Goal: Book appointment/travel/reservation

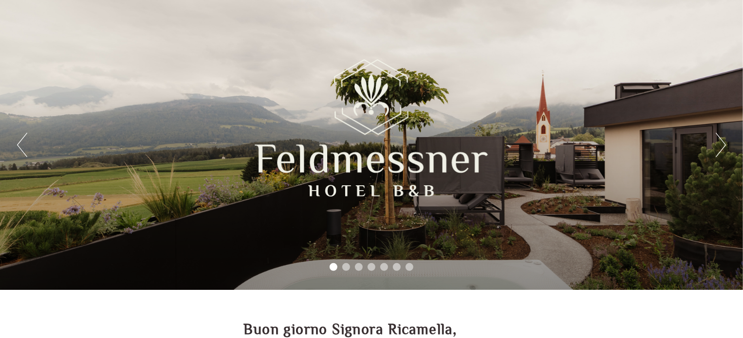
click at [715, 140] on div "Previous Next 1 2 3 4 5 6 7" at bounding box center [371, 145] width 743 height 290
click at [721, 146] on button "Next" at bounding box center [721, 145] width 10 height 24
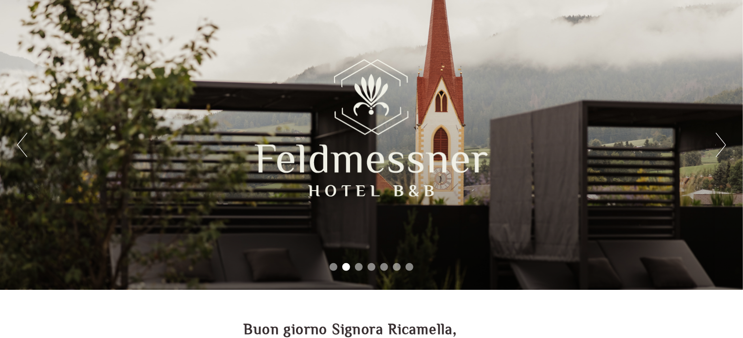
click at [721, 146] on button "Next" at bounding box center [721, 145] width 10 height 24
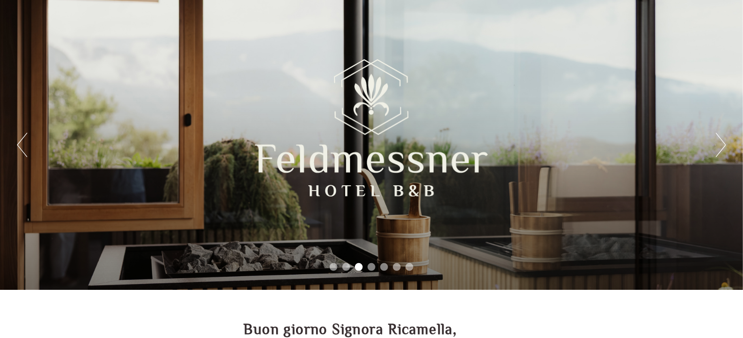
click at [721, 146] on button "Next" at bounding box center [721, 145] width 10 height 24
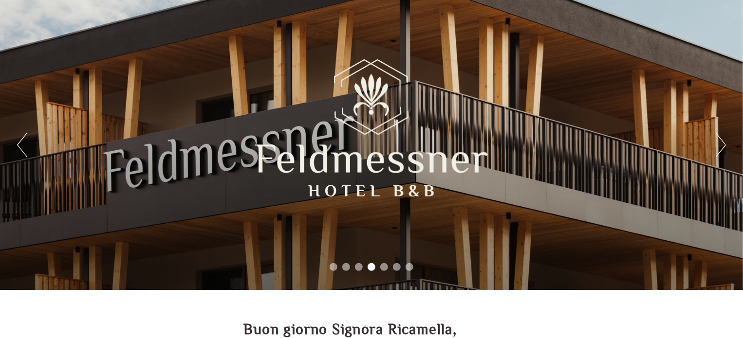
click at [721, 146] on button "Next" at bounding box center [721, 145] width 10 height 24
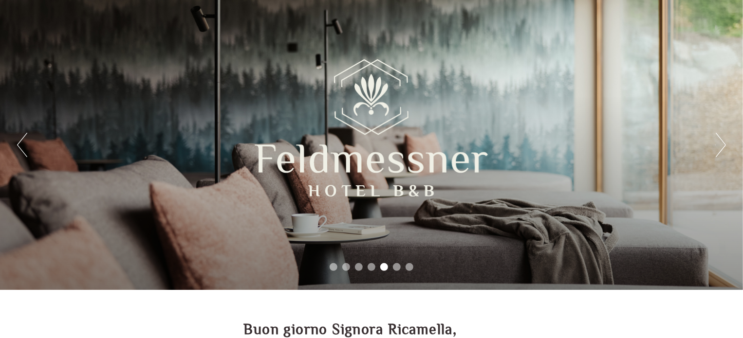
click at [721, 146] on button "Next" at bounding box center [721, 145] width 10 height 24
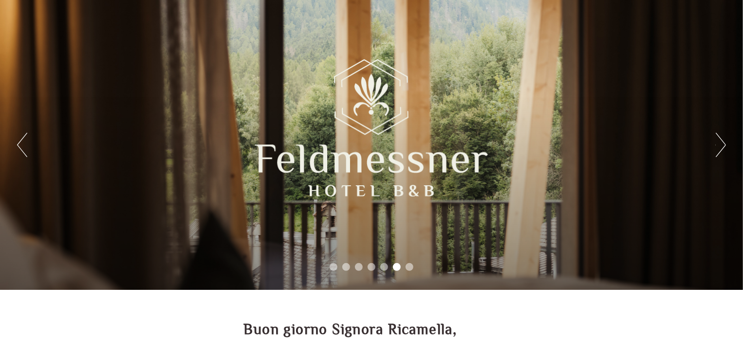
click at [721, 146] on button "Next" at bounding box center [721, 145] width 10 height 24
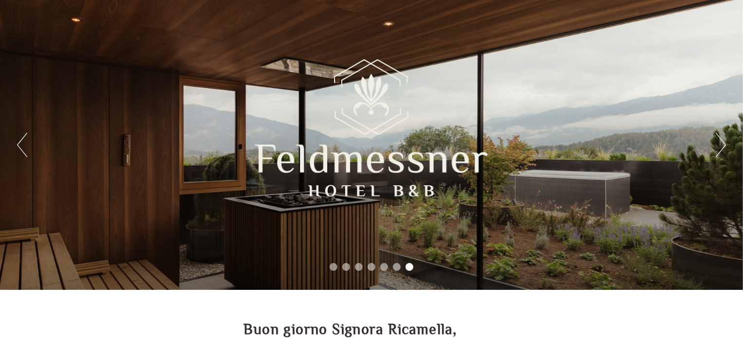
click at [721, 146] on button "Next" at bounding box center [721, 145] width 10 height 24
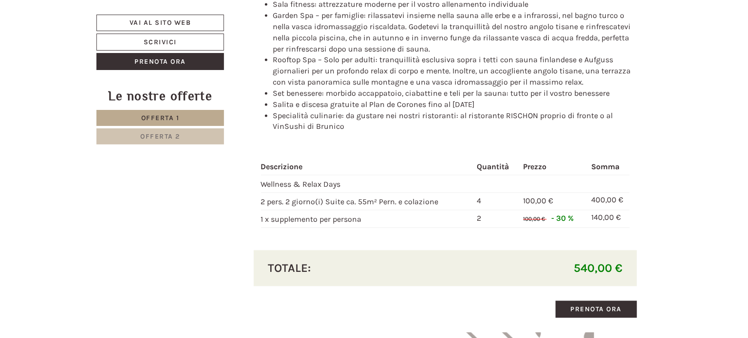
scroll to position [1120, 0]
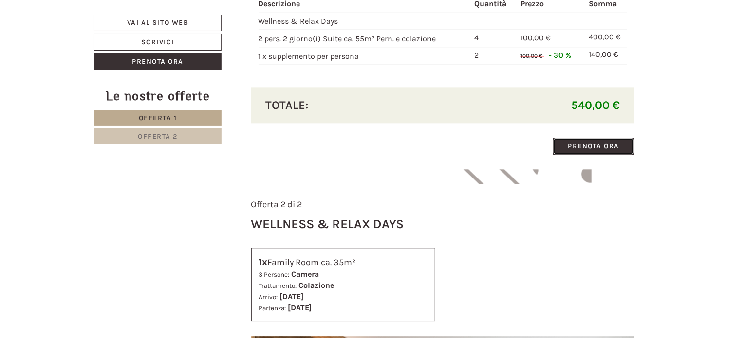
click at [602, 147] on link "Prenota ora" at bounding box center [594, 146] width 82 height 17
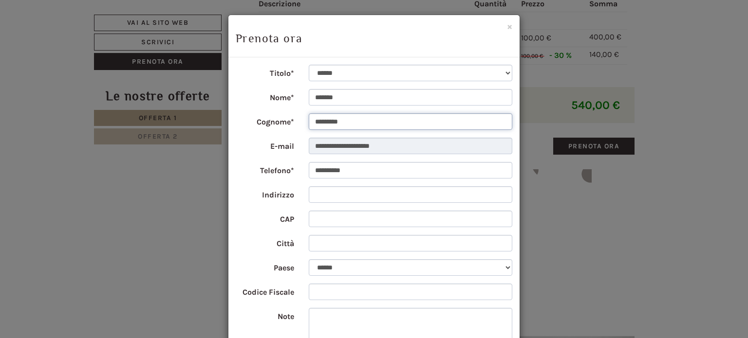
click at [383, 126] on input "*********" at bounding box center [411, 121] width 204 height 17
drag, startPoint x: 383, startPoint y: 126, endPoint x: 325, endPoint y: 125, distance: 57.9
click at [325, 125] on input "*********" at bounding box center [411, 121] width 204 height 17
type input "**********"
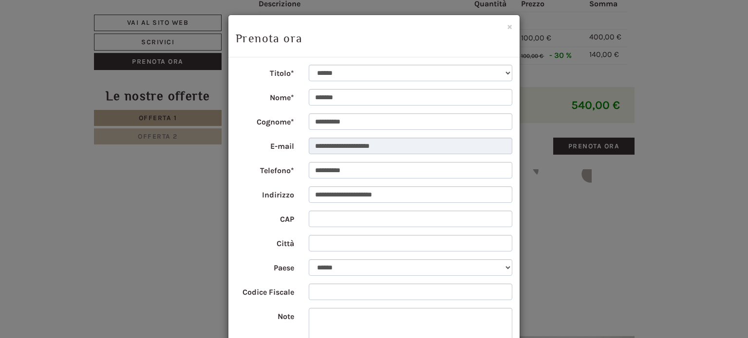
type input "*****"
type input "*******"
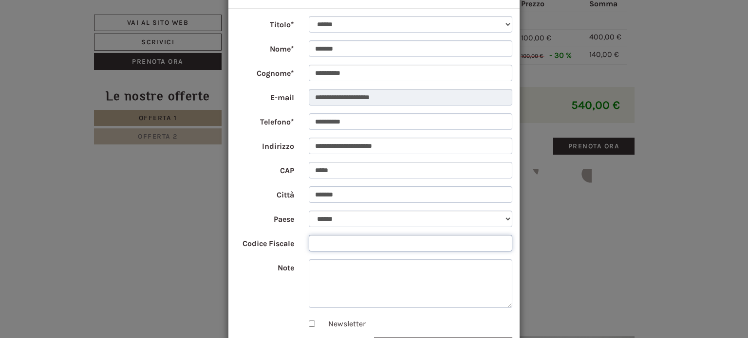
click at [371, 240] on input "Codice Fiscale" at bounding box center [411, 243] width 204 height 17
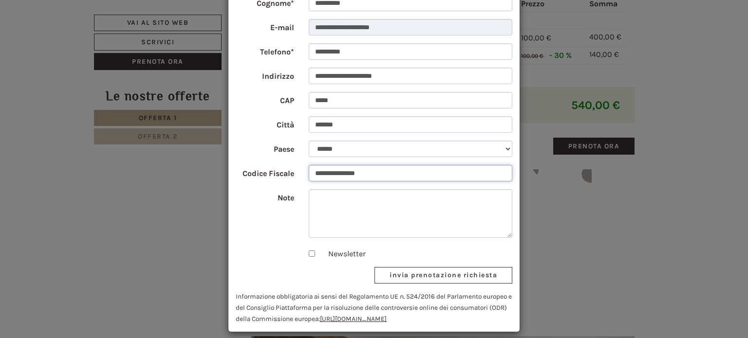
scroll to position [127, 0]
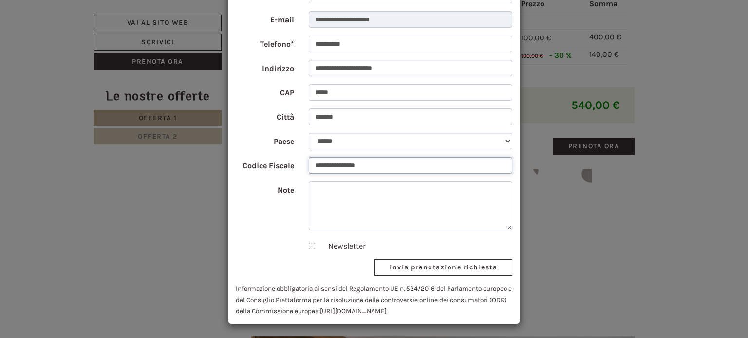
type input "**********"
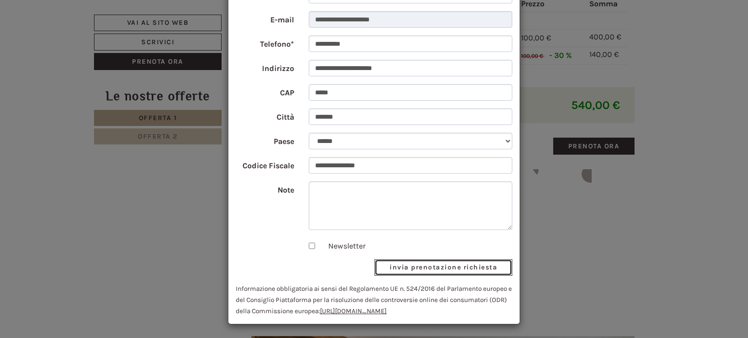
click at [421, 269] on button "invia prenotazione richiesta" at bounding box center [443, 267] width 138 height 17
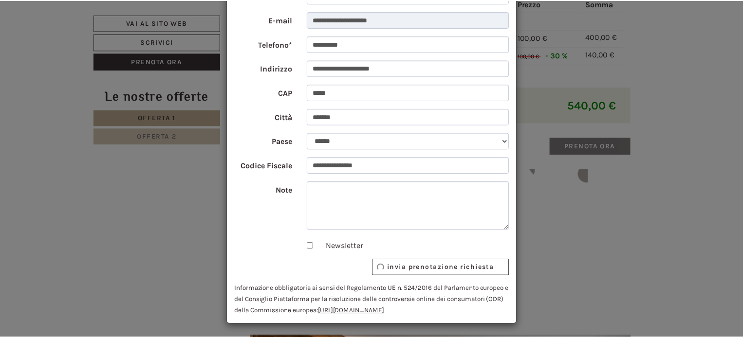
scroll to position [0, 0]
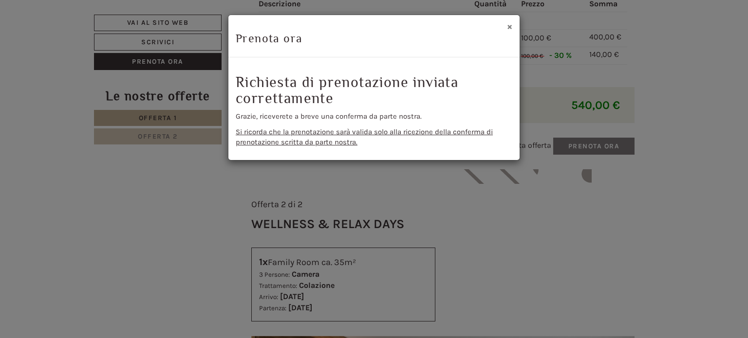
click at [509, 25] on button "×" at bounding box center [509, 26] width 5 height 10
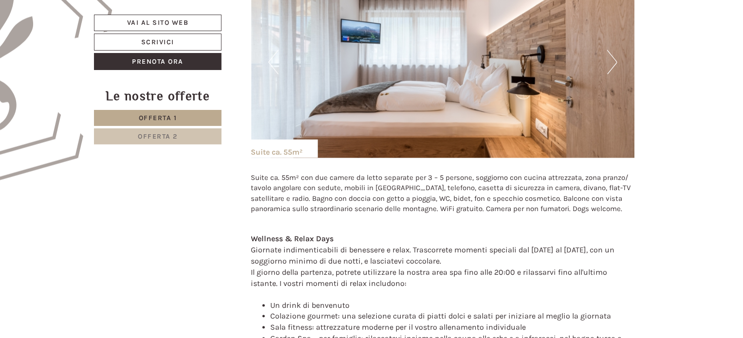
scroll to position [535, 0]
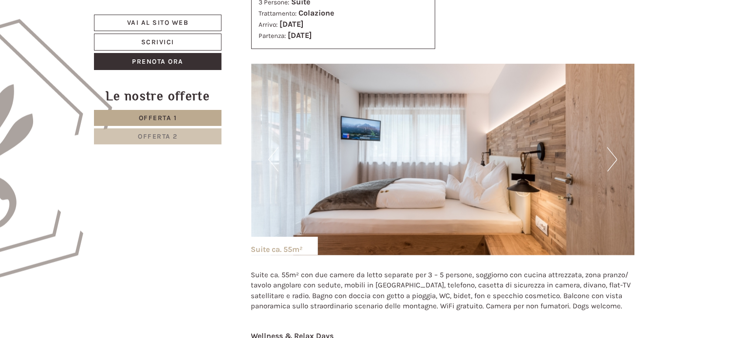
click at [610, 161] on button "Next" at bounding box center [612, 159] width 10 height 24
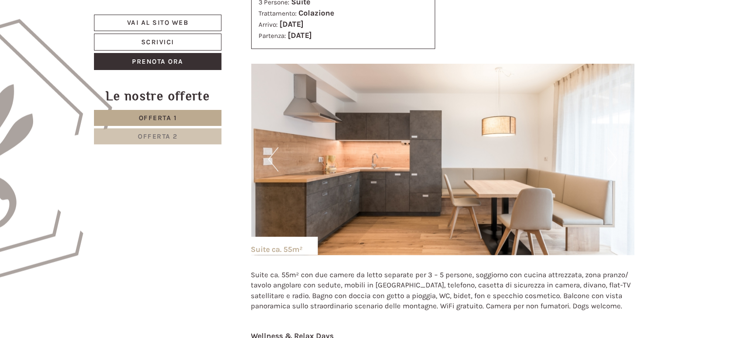
click at [610, 161] on button "Next" at bounding box center [612, 159] width 10 height 24
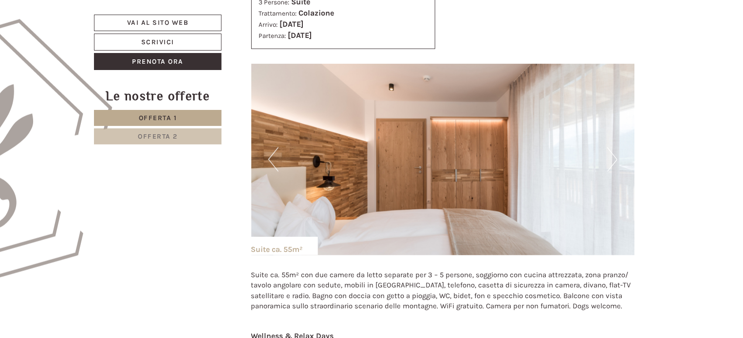
click at [610, 161] on button "Next" at bounding box center [612, 159] width 10 height 24
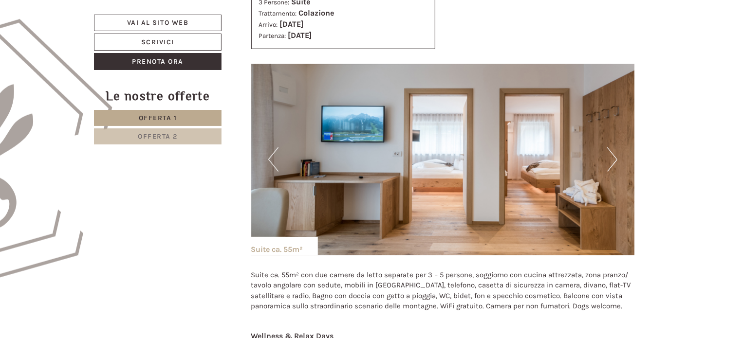
click at [610, 161] on button "Next" at bounding box center [612, 159] width 10 height 24
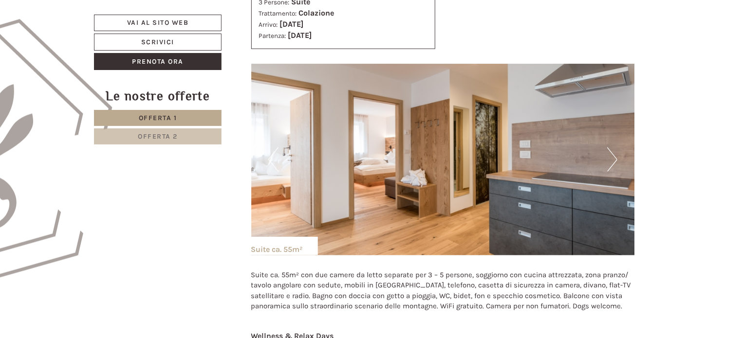
click at [610, 161] on button "Next" at bounding box center [612, 159] width 10 height 24
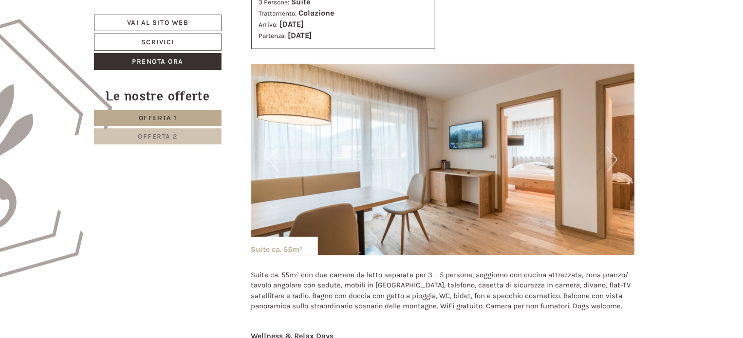
click at [610, 161] on button "Next" at bounding box center [612, 159] width 10 height 24
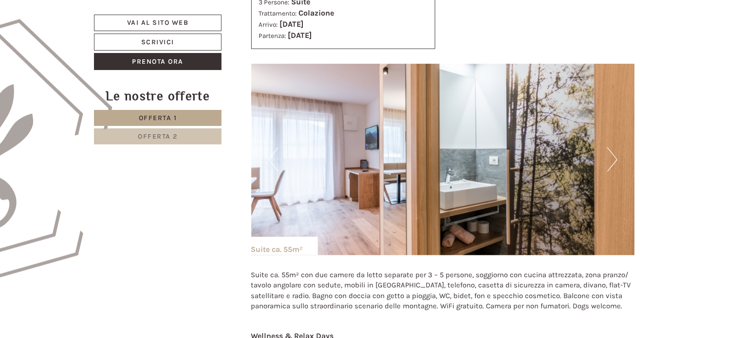
click at [610, 161] on button "Next" at bounding box center [612, 159] width 10 height 24
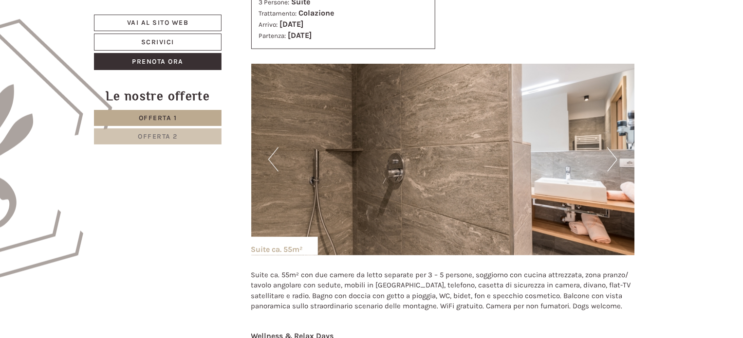
click at [610, 161] on button "Next" at bounding box center [612, 159] width 10 height 24
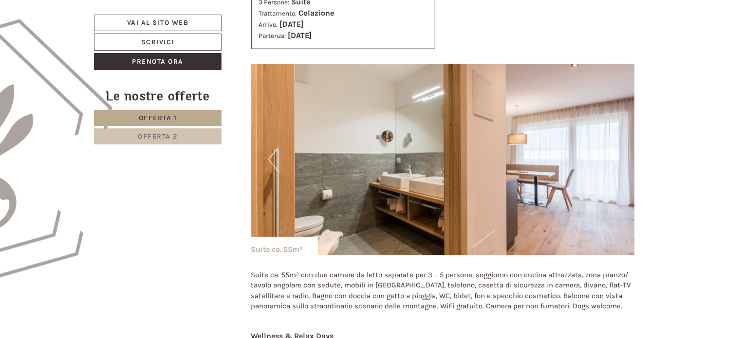
click at [610, 161] on button "Next" at bounding box center [612, 159] width 10 height 24
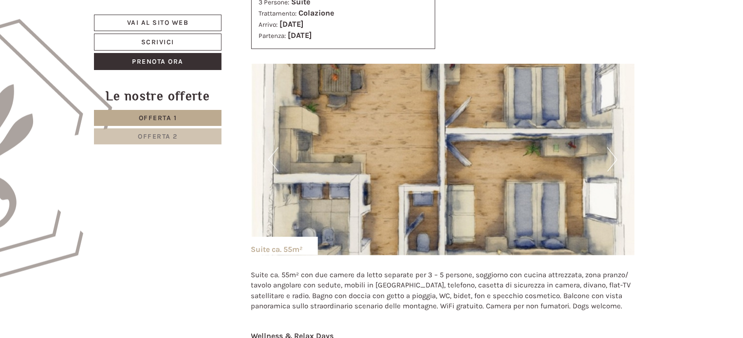
click at [610, 161] on button "Next" at bounding box center [612, 159] width 10 height 24
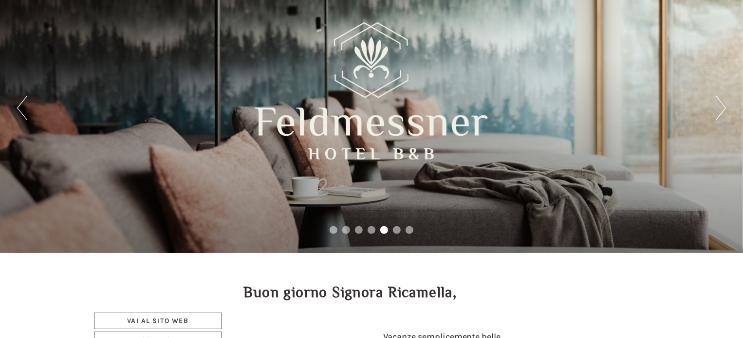
scroll to position [0, 0]
